Goal: Book appointment/travel/reservation

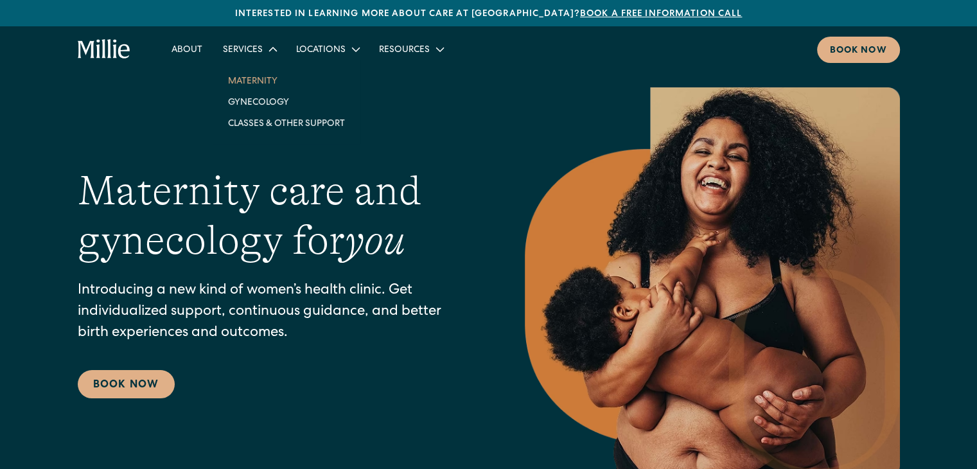
click at [256, 82] on link "Maternity" at bounding box center [286, 80] width 137 height 21
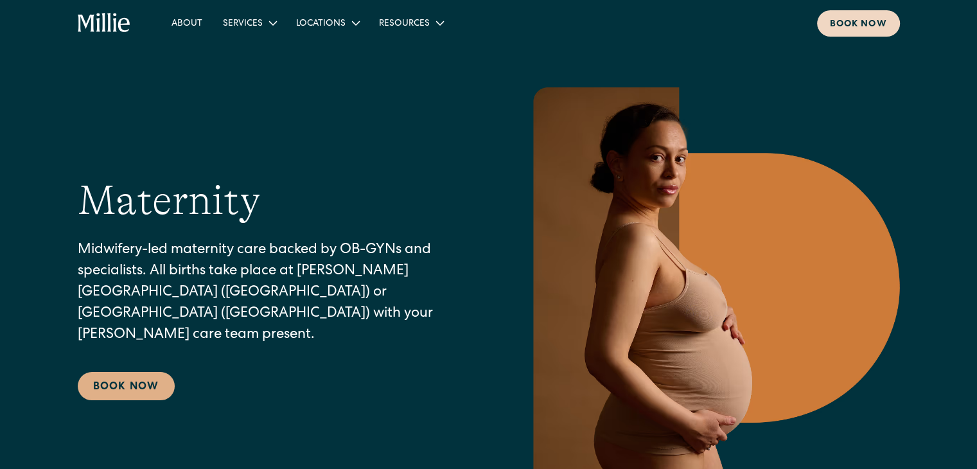
click at [855, 22] on div "Book now" at bounding box center [858, 24] width 57 height 13
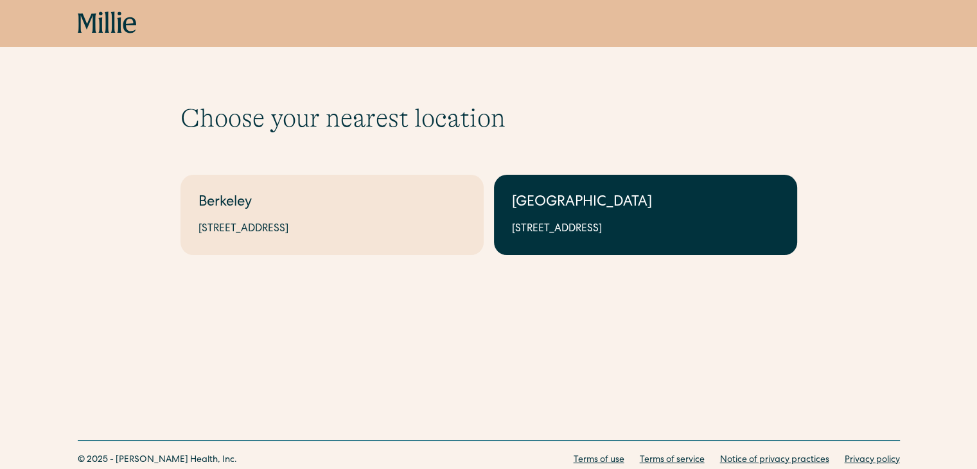
click at [555, 233] on div "1471 Saratoga Ave, Suite 101, San Jose, CA 95129" at bounding box center [645, 229] width 267 height 15
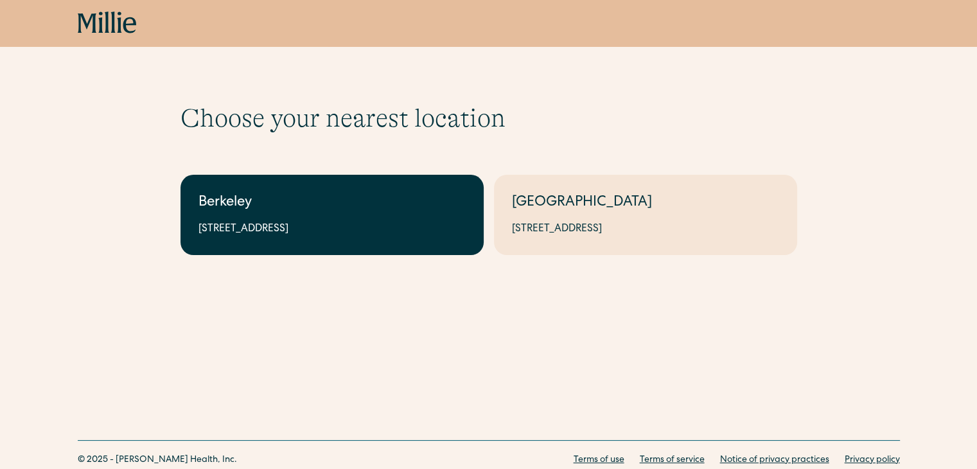
click at [276, 200] on div "Berkeley" at bounding box center [331, 203] width 267 height 21
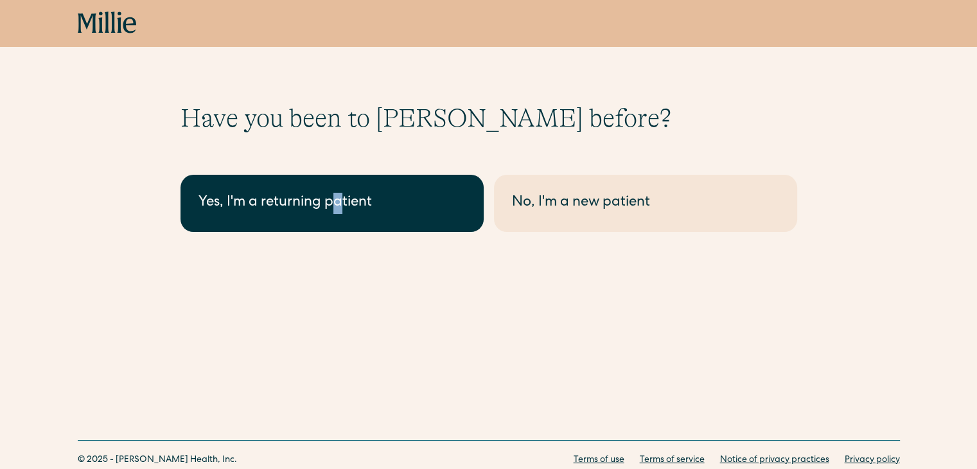
drag, startPoint x: 344, startPoint y: 173, endPoint x: 333, endPoint y: 197, distance: 26.7
click at [333, 197] on div "Berkeley - Maternity Yes, I'm a returning patient No, I'm a new patient" at bounding box center [488, 197] width 616 height 67
click at [333, 197] on div "Yes, I'm a returning patient" at bounding box center [331, 203] width 267 height 21
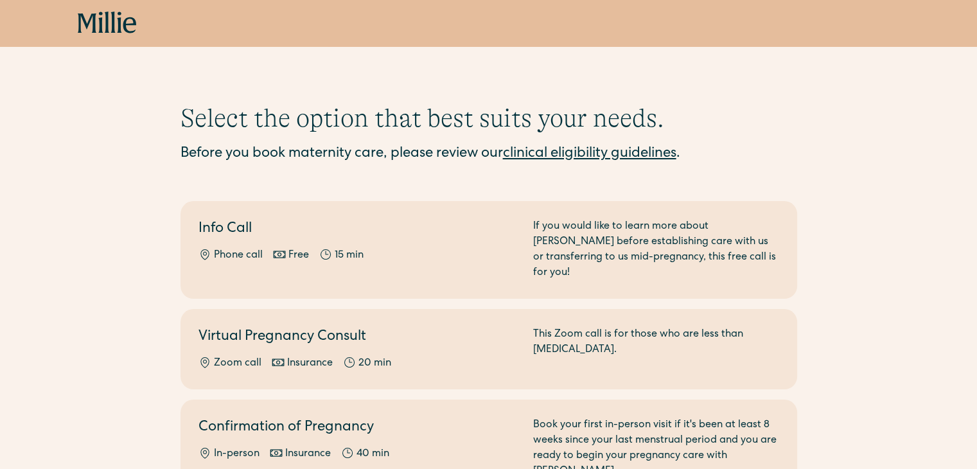
click at [46, 263] on div "Select the option that best suits your needs. Before you book maternity care, p…" at bounding box center [488, 346] width 977 height 487
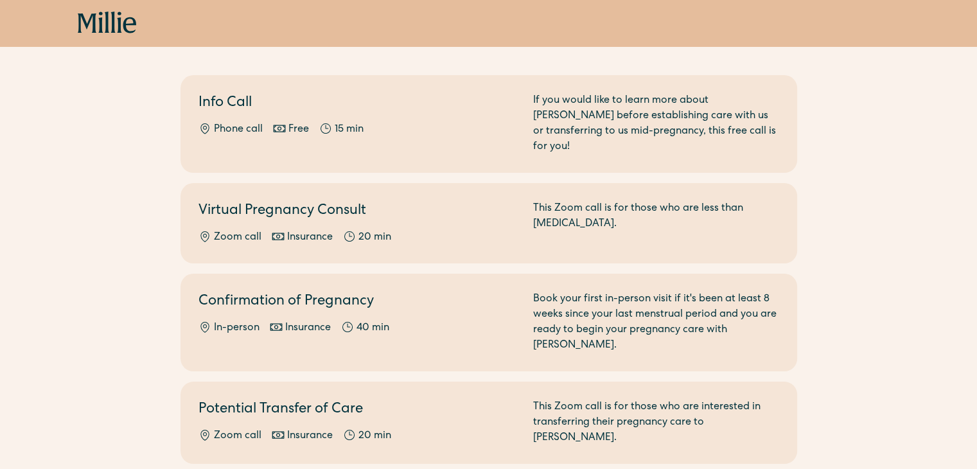
scroll to position [128, 0]
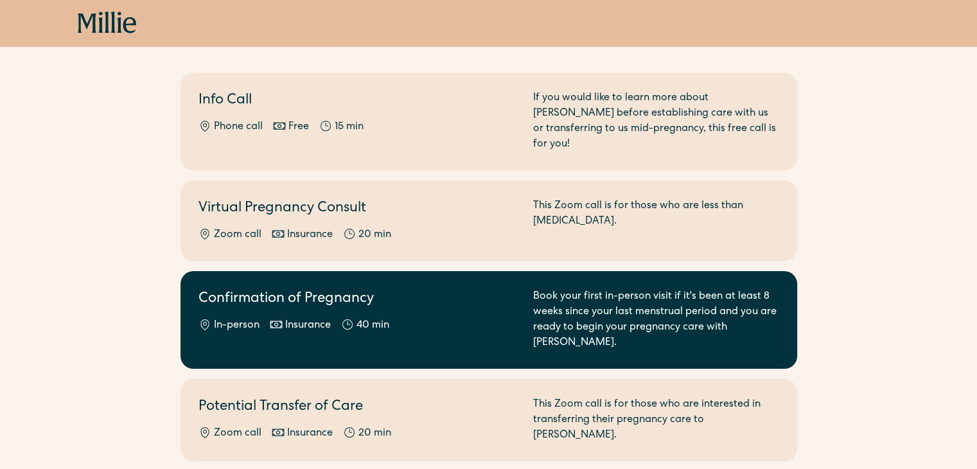
click at [573, 289] on div "Book your first in-person visit if it's been at least 8 weeks since your last m…" at bounding box center [656, 320] width 246 height 62
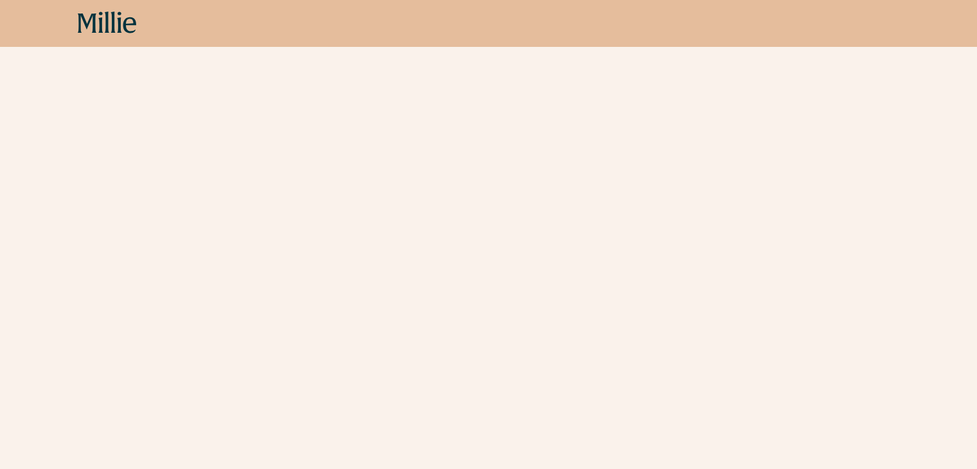
scroll to position [168, 0]
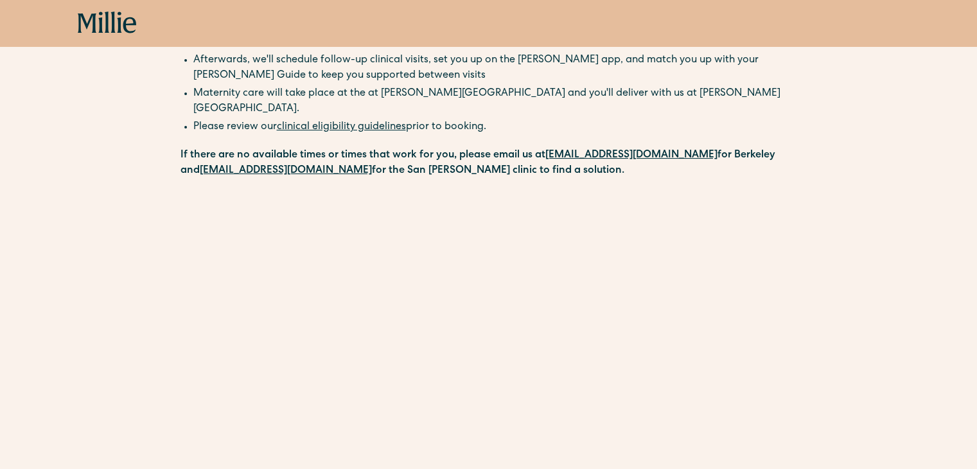
click at [852, 270] on div "Schedule your appointment Book your first in-person visit if it's been at least…" at bounding box center [488, 333] width 977 height 797
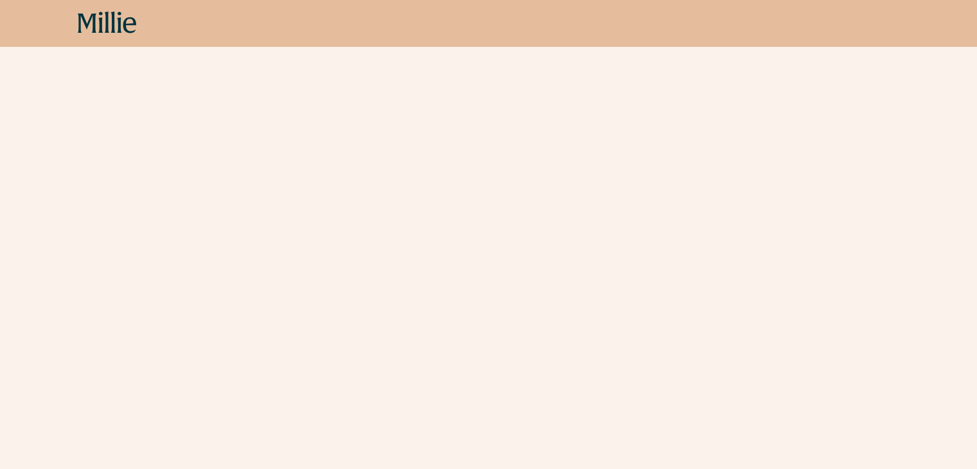
scroll to position [410, 0]
click at [885, 180] on div "Schedule your appointment Book your first in-person visit if it's been at least…" at bounding box center [488, 91] width 977 height 797
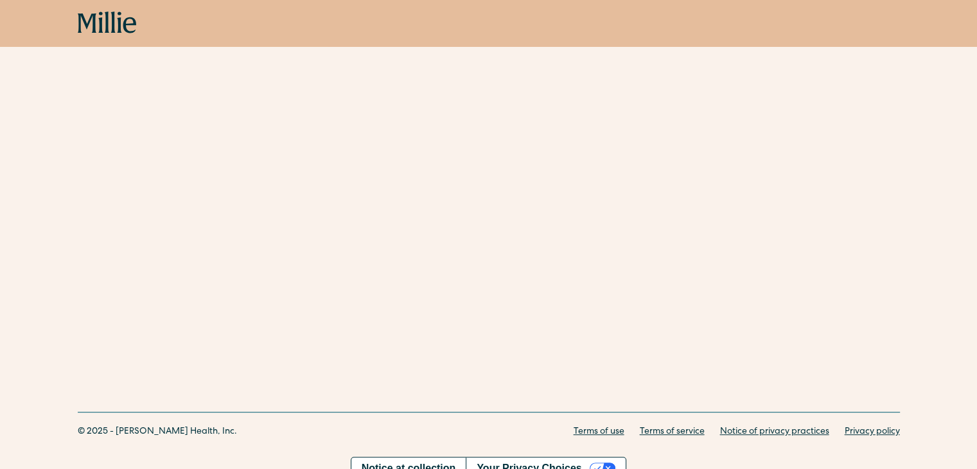
scroll to position [180, 0]
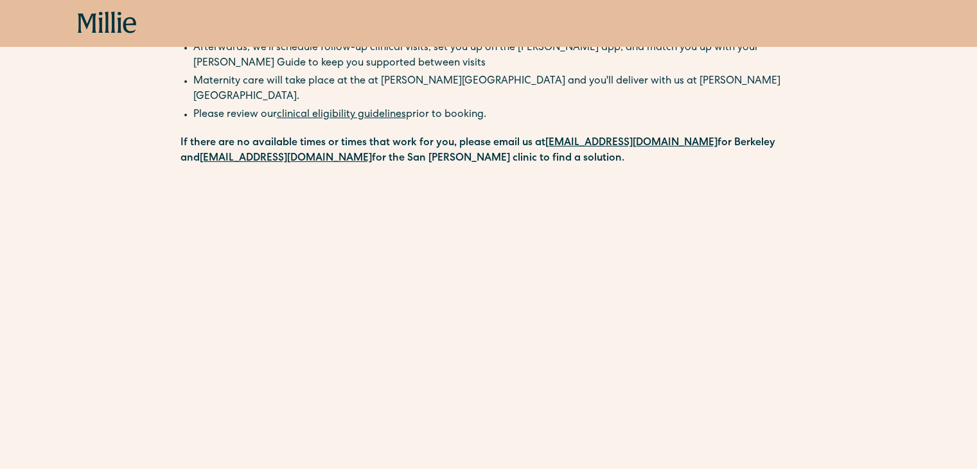
click at [817, 295] on div "Schedule your appointment Book your first in-person visit if it's been at least…" at bounding box center [488, 320] width 977 height 797
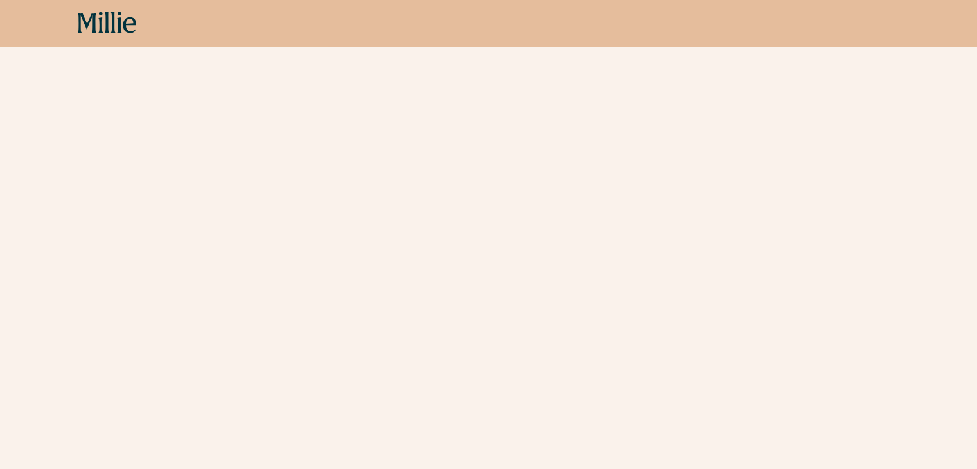
scroll to position [308, 0]
click at [100, 21] on icon at bounding box center [100, 22] width 4 height 21
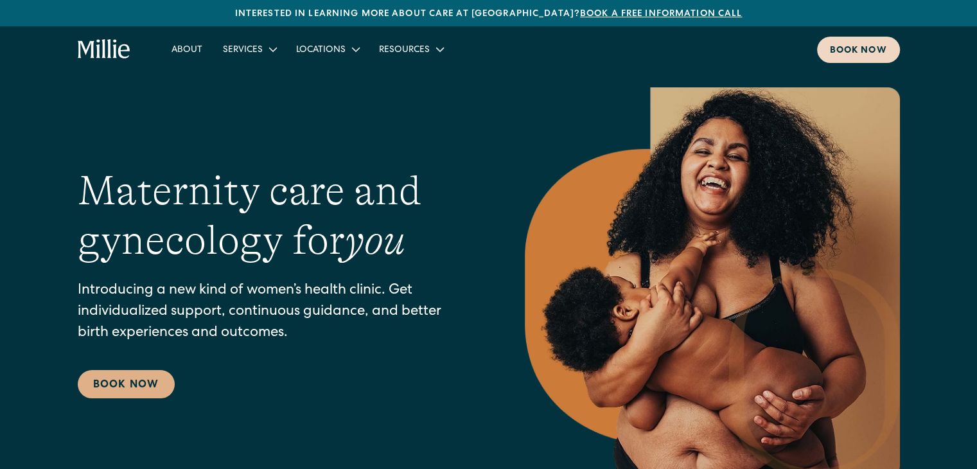
click at [869, 46] on div "Book now" at bounding box center [858, 50] width 57 height 13
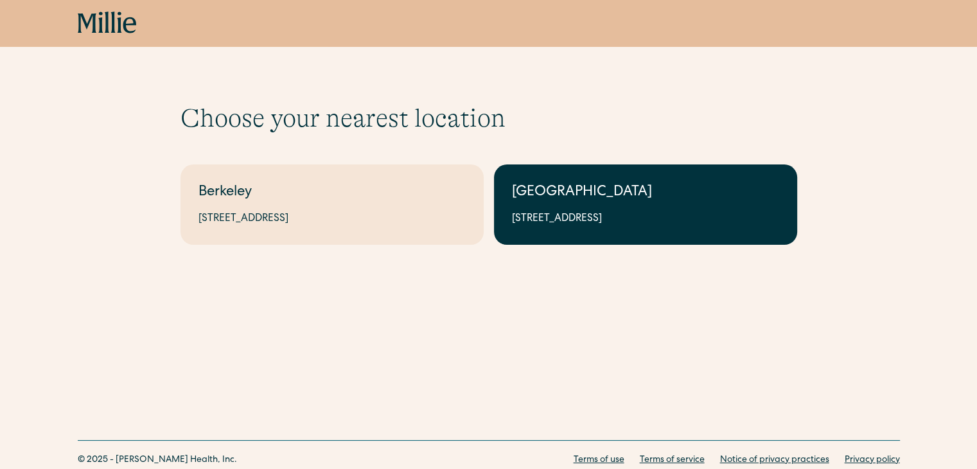
click at [557, 229] on link "South Bay 1471 Saratoga Ave, Suite 101, San Jose, CA 95129" at bounding box center [645, 204] width 303 height 80
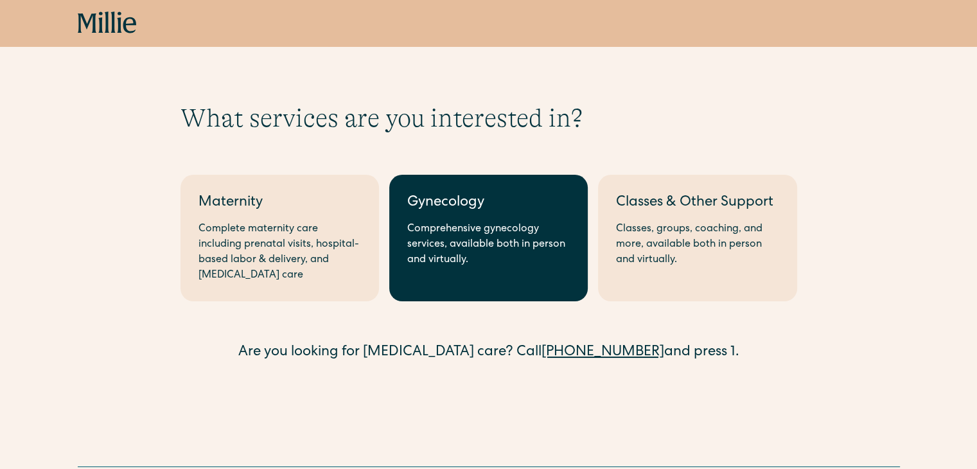
click at [416, 226] on div "Comprehensive gynecology services, available both in person and virtually." at bounding box center [488, 245] width 162 height 46
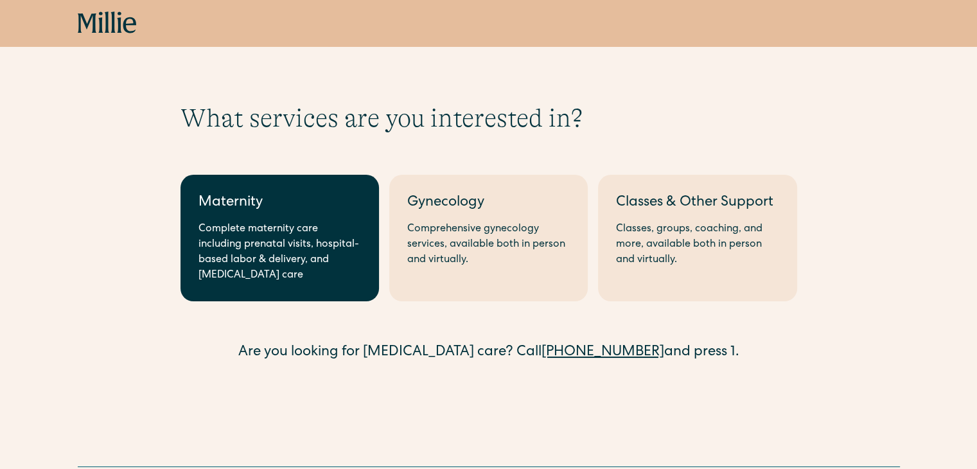
click at [236, 229] on div "Complete maternity care including prenatal visits, hospital-based labor & deliv…" at bounding box center [279, 253] width 162 height 62
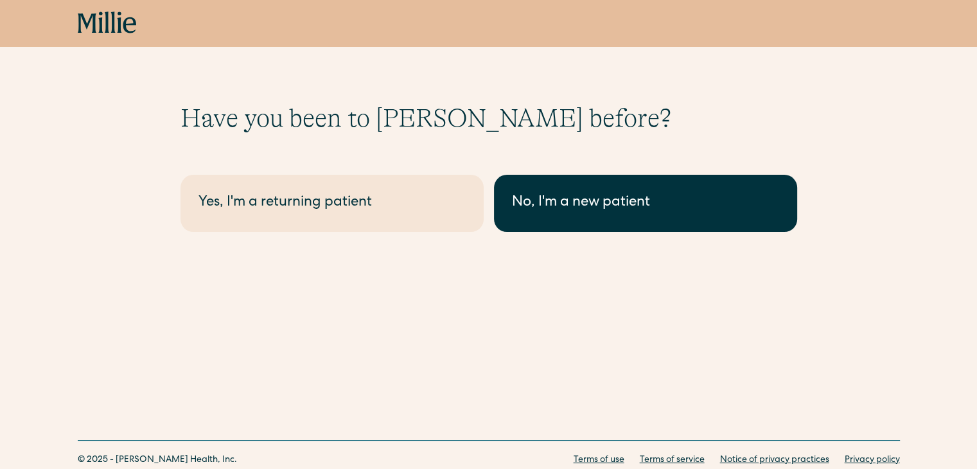
click at [537, 197] on div "No, I'm a new patient" at bounding box center [645, 203] width 267 height 21
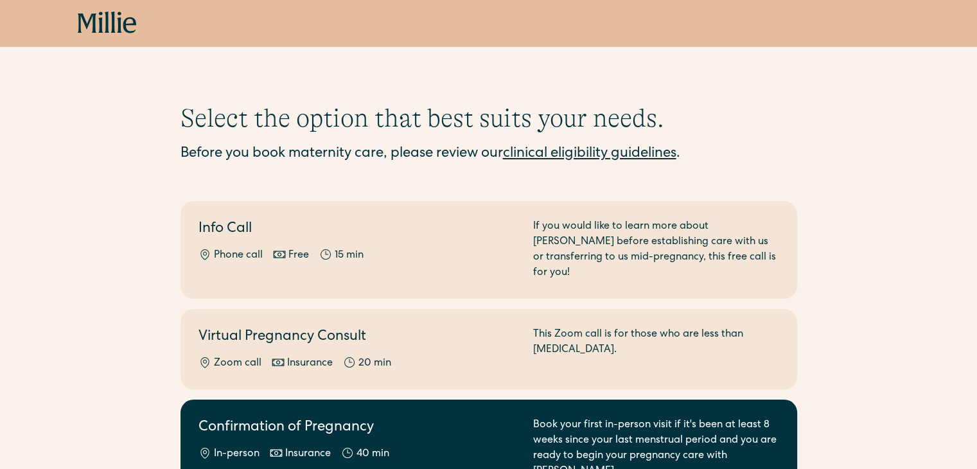
click at [393, 417] on h2 "Confirmation of Pregnancy" at bounding box center [357, 427] width 319 height 21
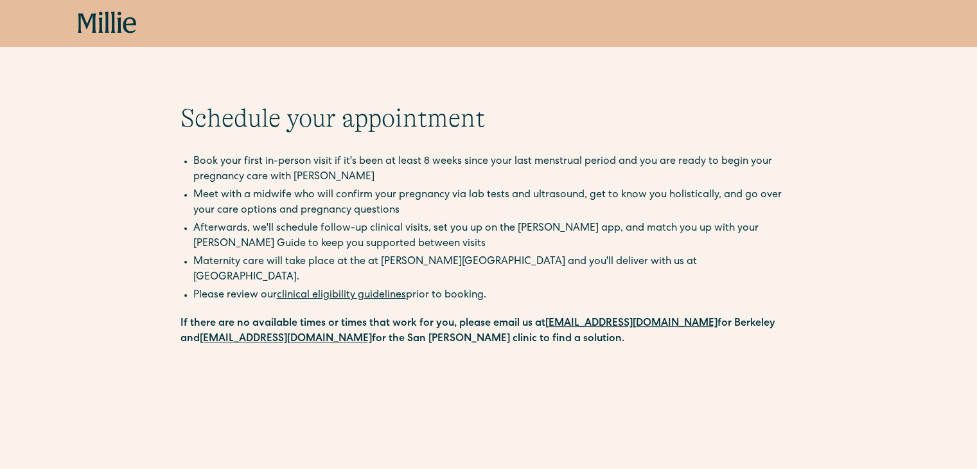
click at [706, 234] on li "Afterwards, we'll schedule follow-up clinical visits, set you up on the [PERSON…" at bounding box center [495, 236] width 604 height 31
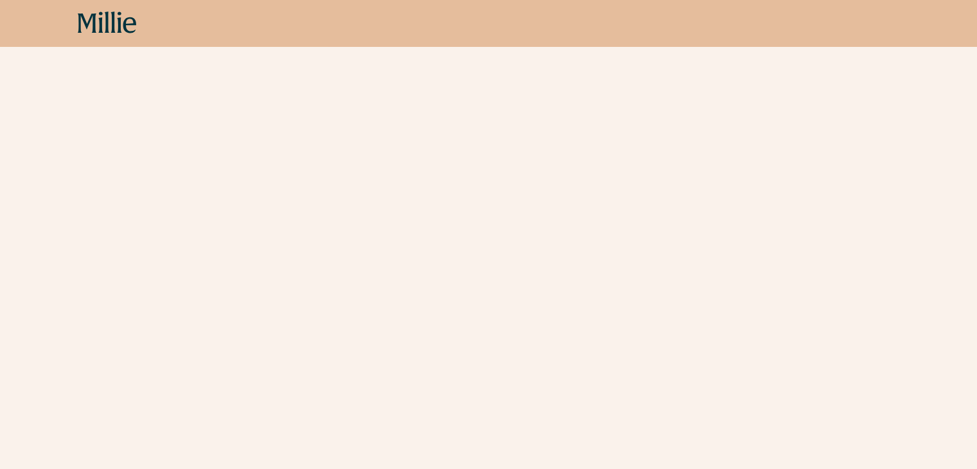
scroll to position [514, 0]
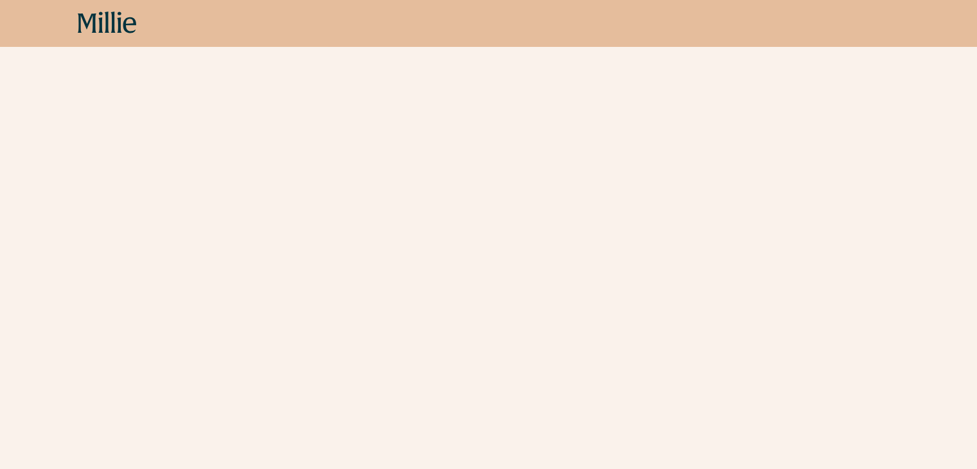
scroll to position [410, 0]
